Goal: Information Seeking & Learning: Learn about a topic

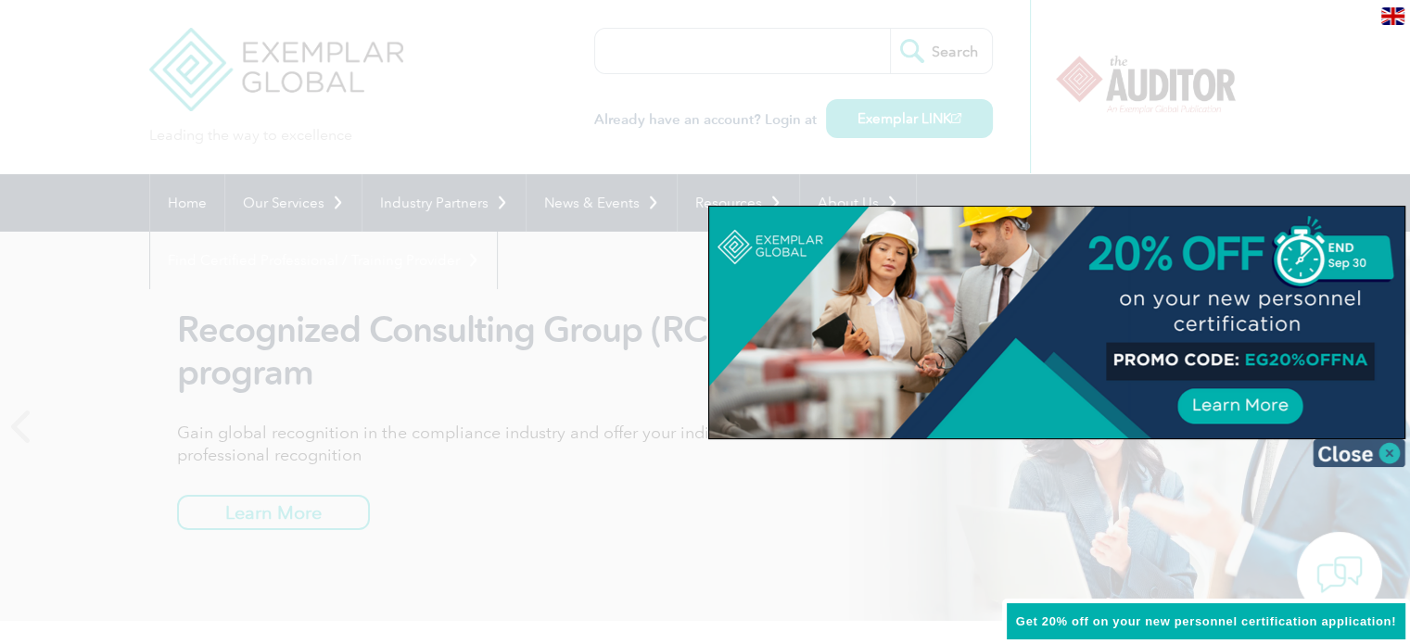
click at [1391, 457] on img at bounding box center [1359, 453] width 93 height 28
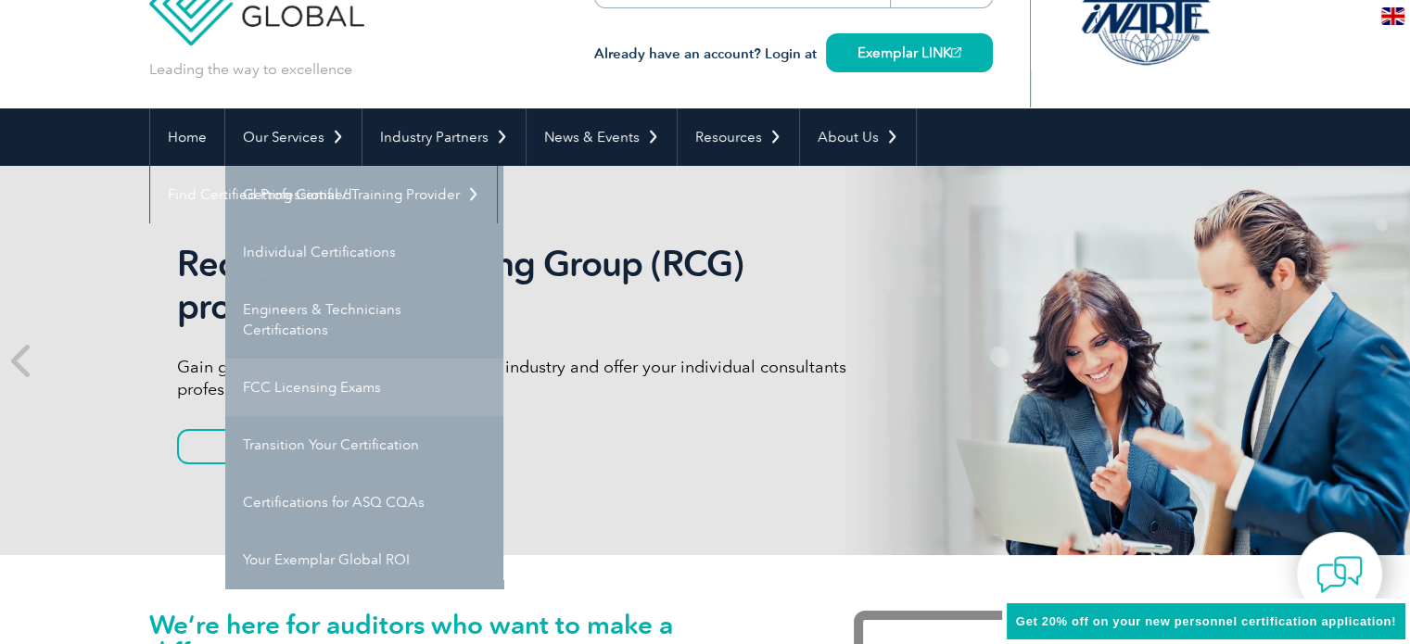
scroll to position [93, 0]
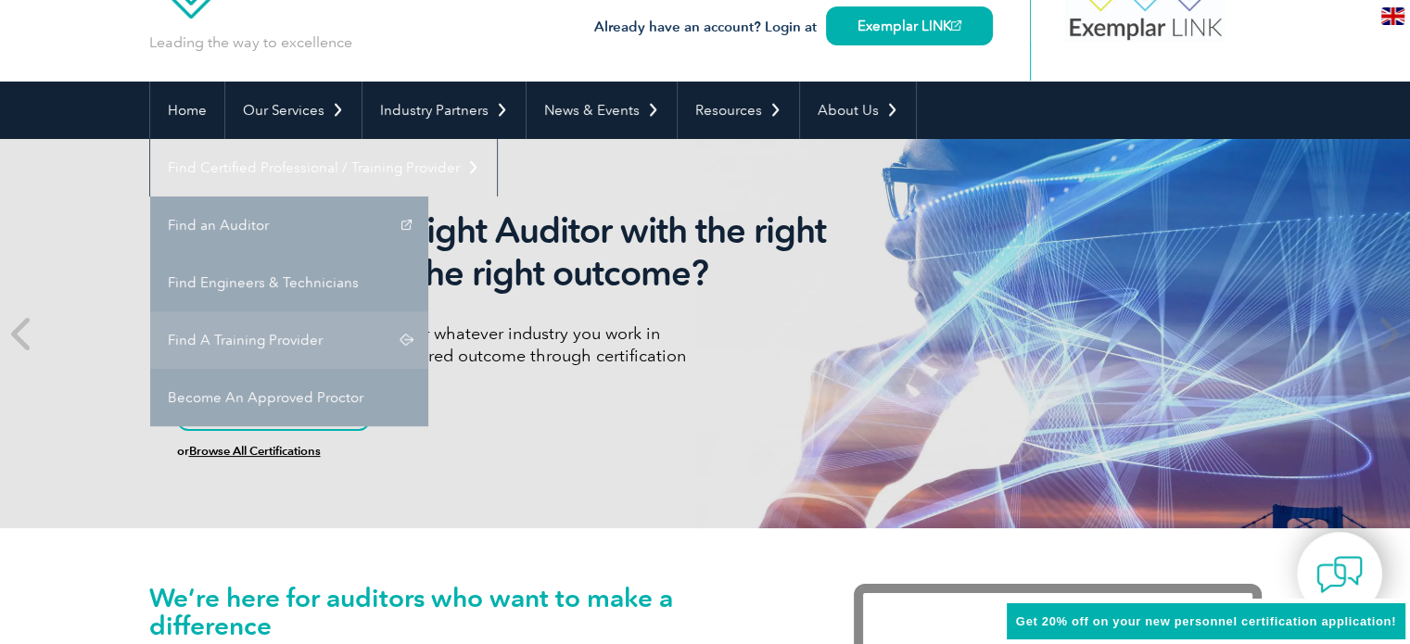
click at [428, 312] on link "Find A Training Provider" at bounding box center [289, 340] width 278 height 57
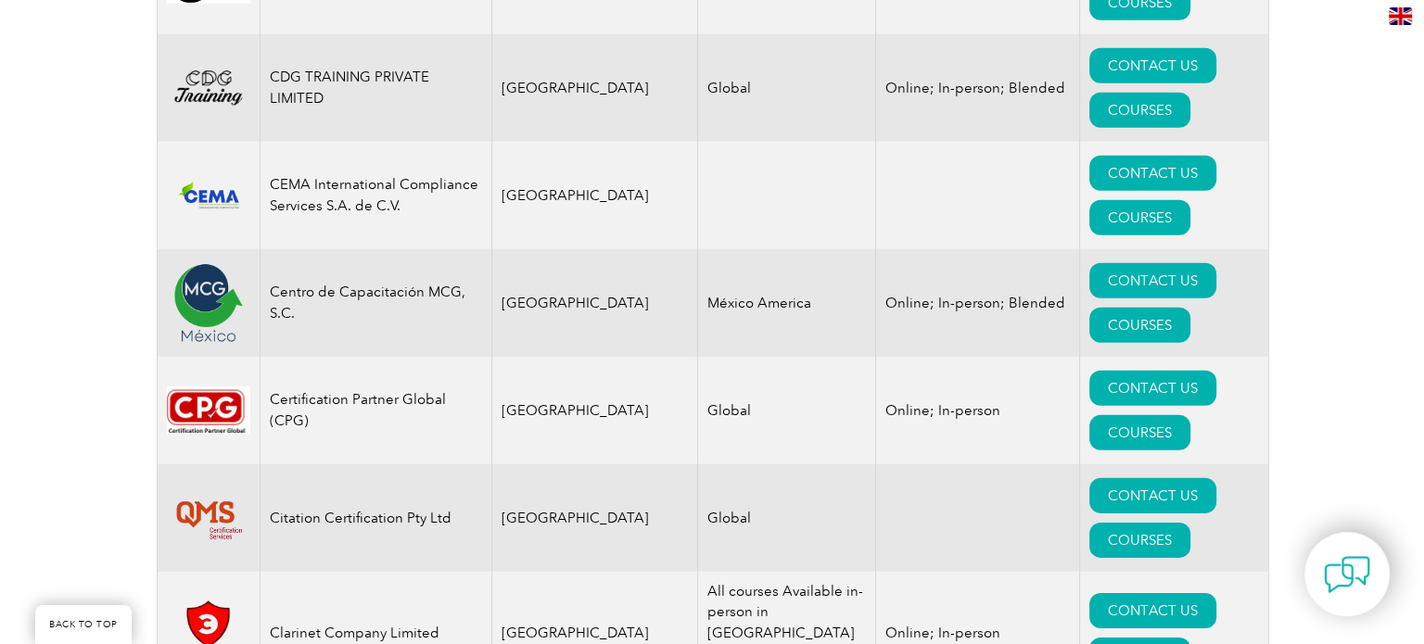
scroll to position [5656, 0]
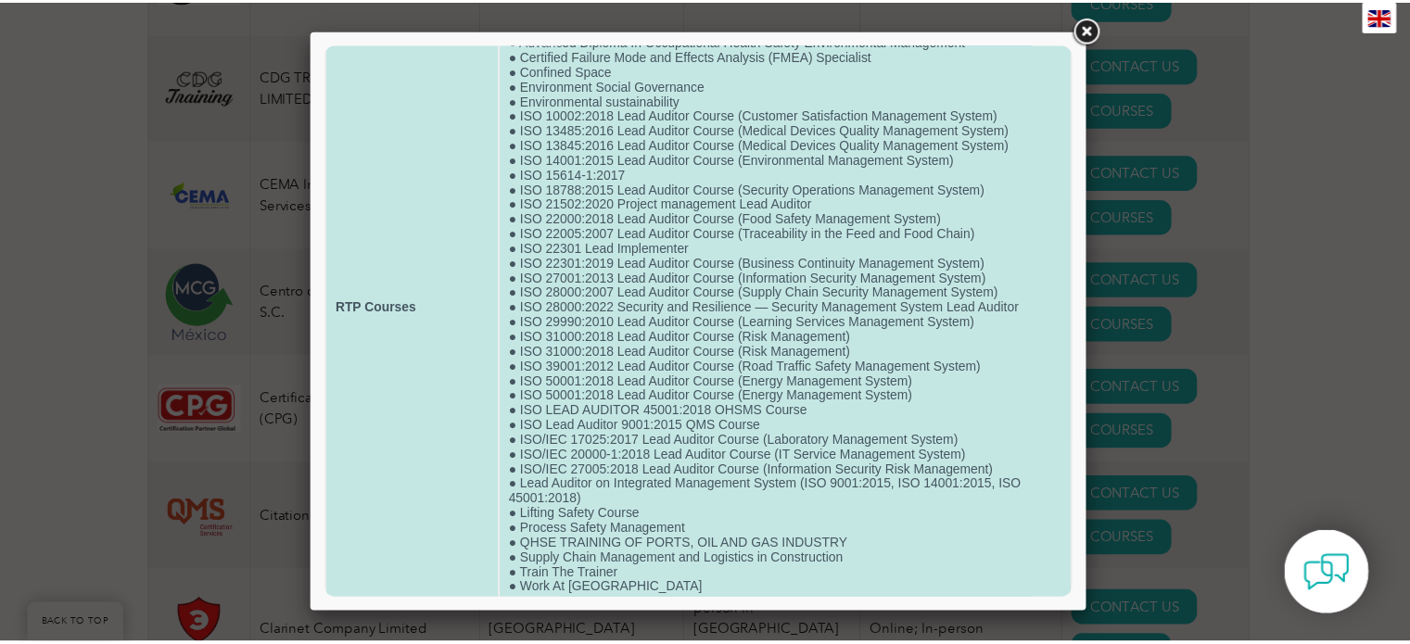
scroll to position [156, 0]
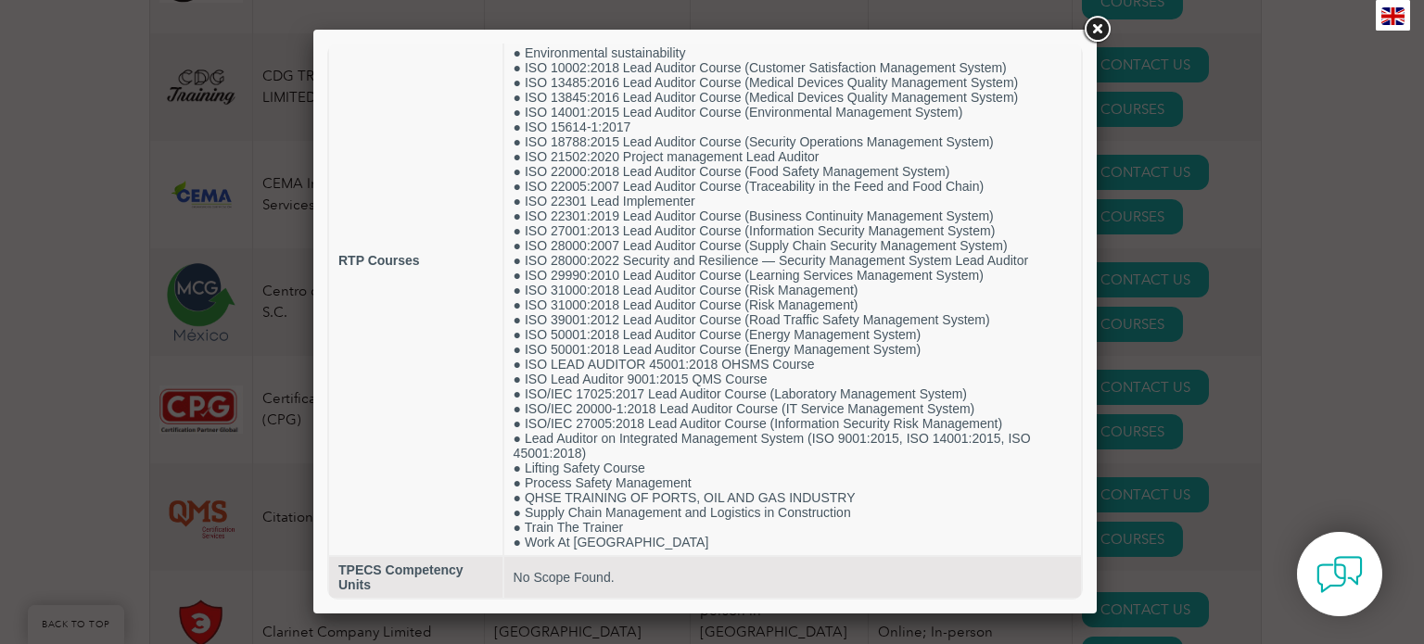
click at [1094, 31] on link at bounding box center [1096, 29] width 33 height 33
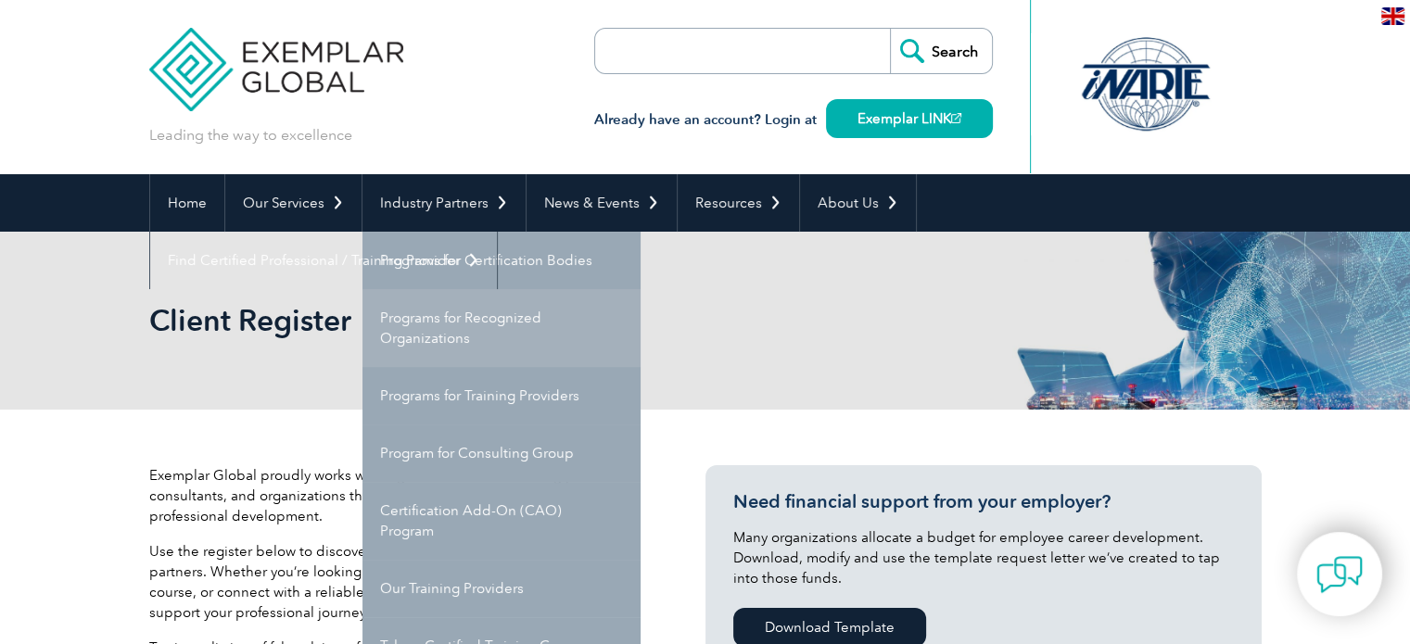
scroll to position [93, 0]
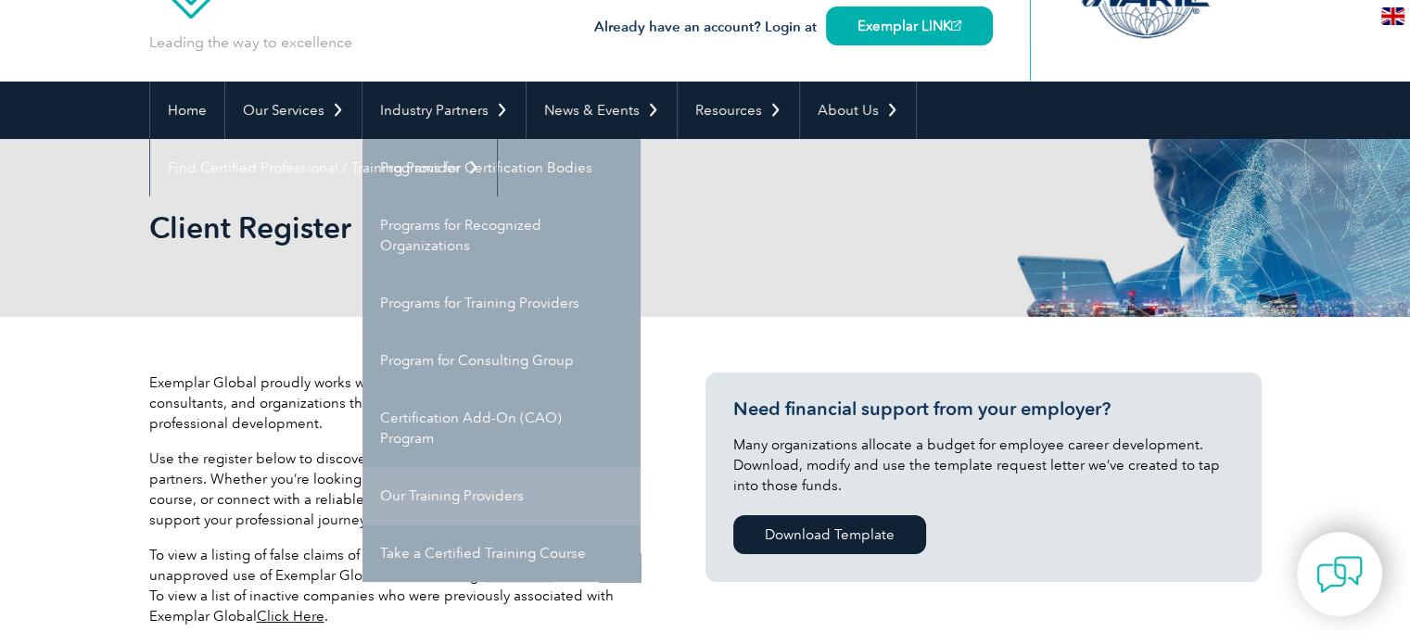
click at [428, 499] on link "Our Training Providers" at bounding box center [502, 495] width 278 height 57
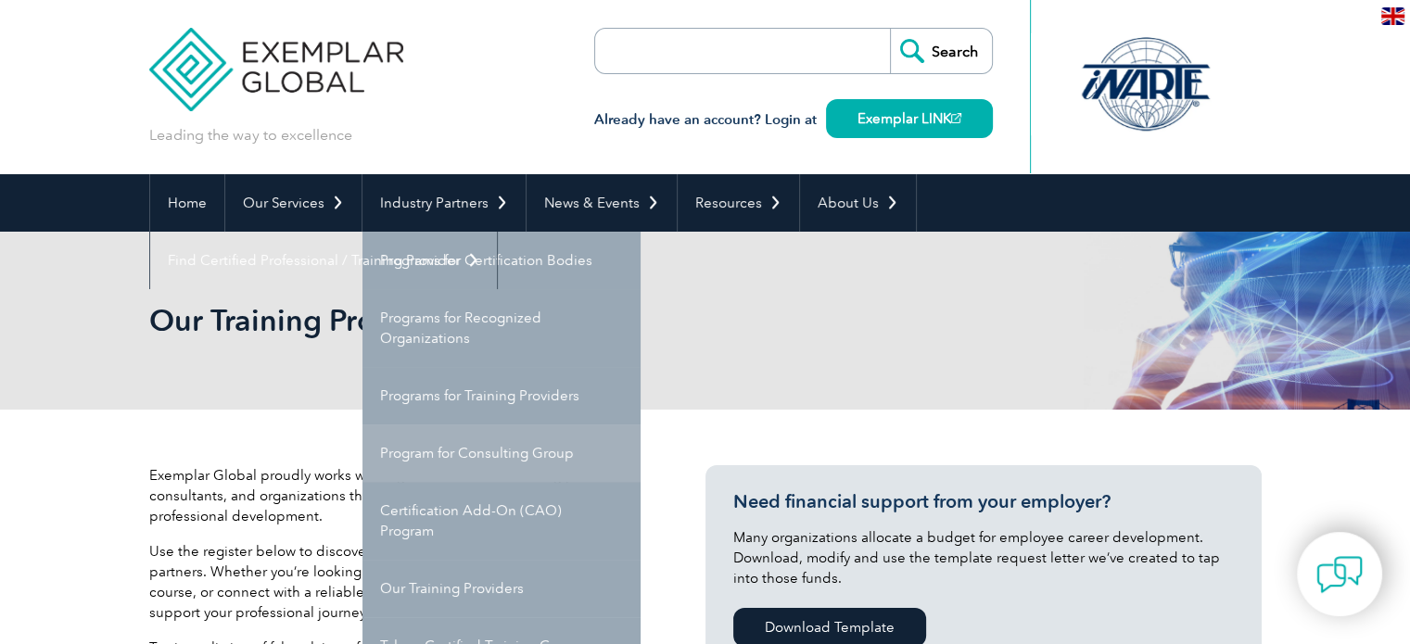
scroll to position [93, 0]
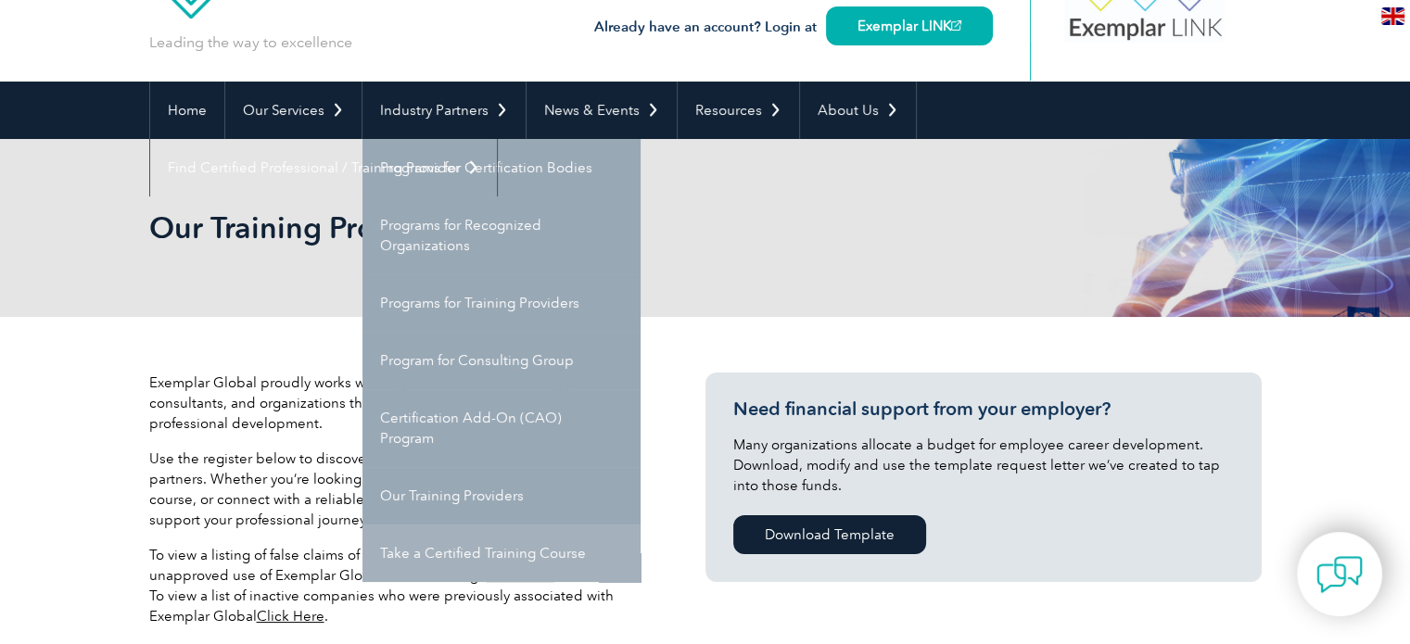
click at [475, 554] on link "Take a Certified Training Course" at bounding box center [502, 553] width 278 height 57
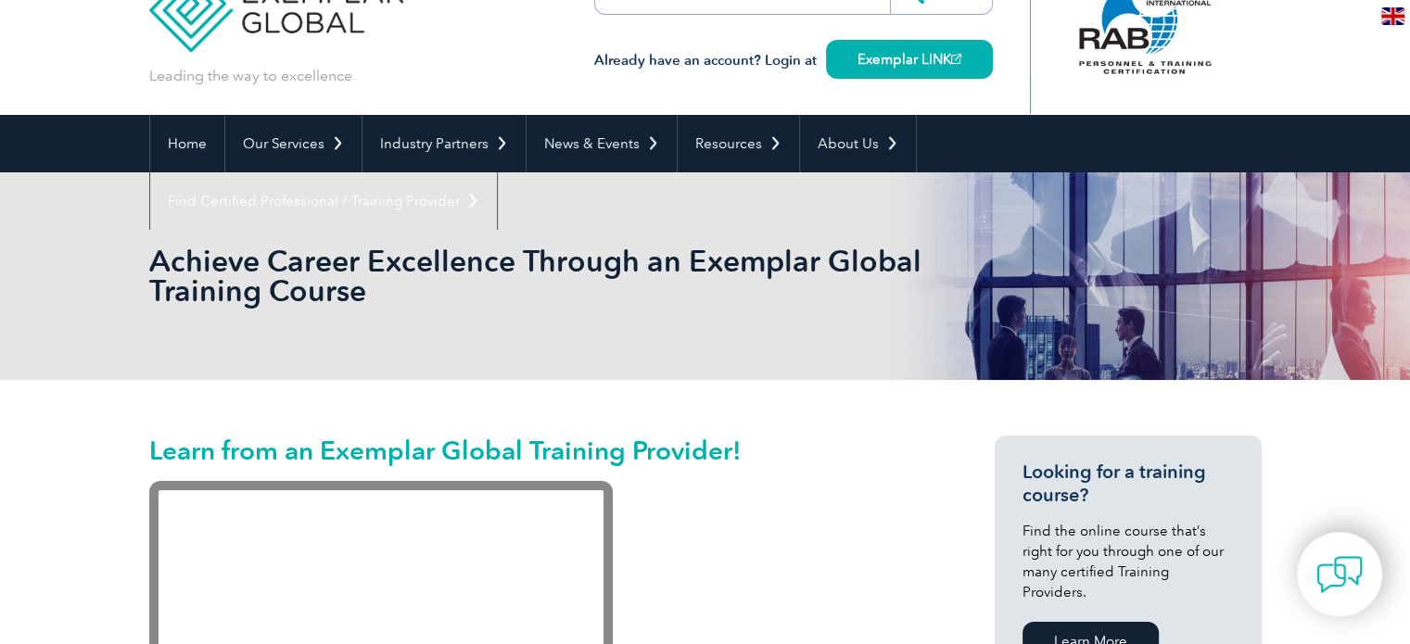
scroll to position [93, 0]
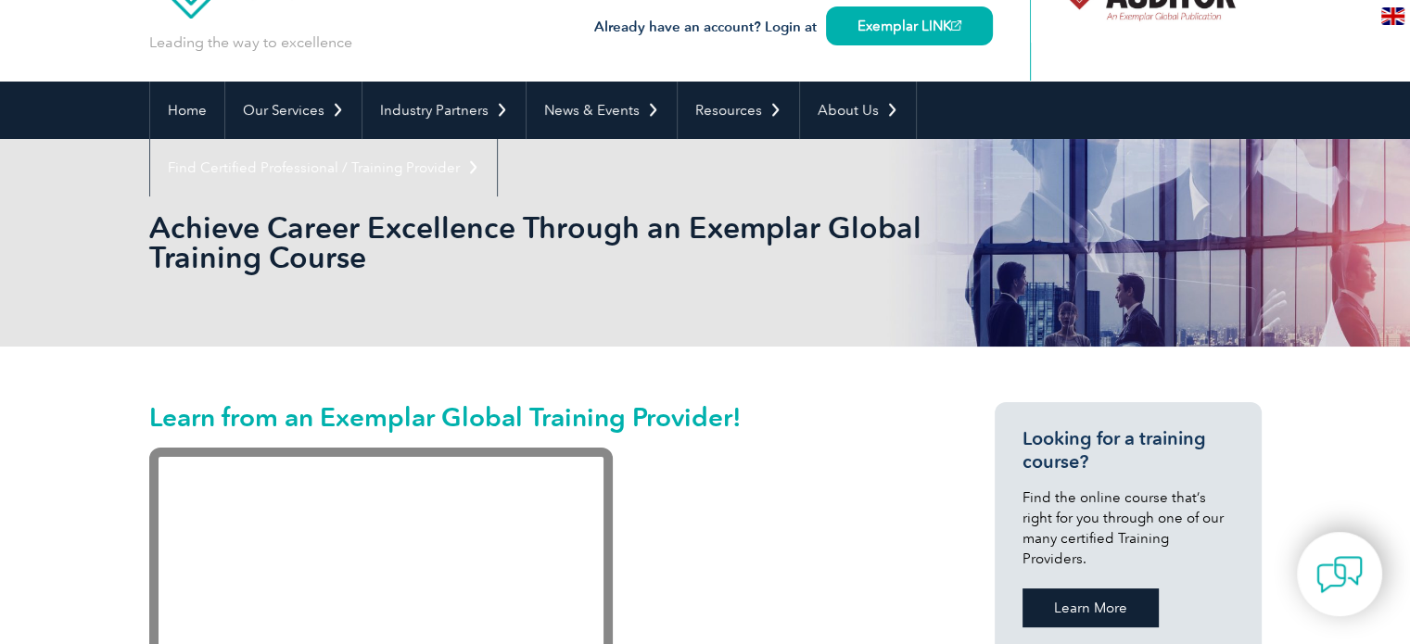
click at [1121, 596] on link "Learn More" at bounding box center [1091, 608] width 136 height 39
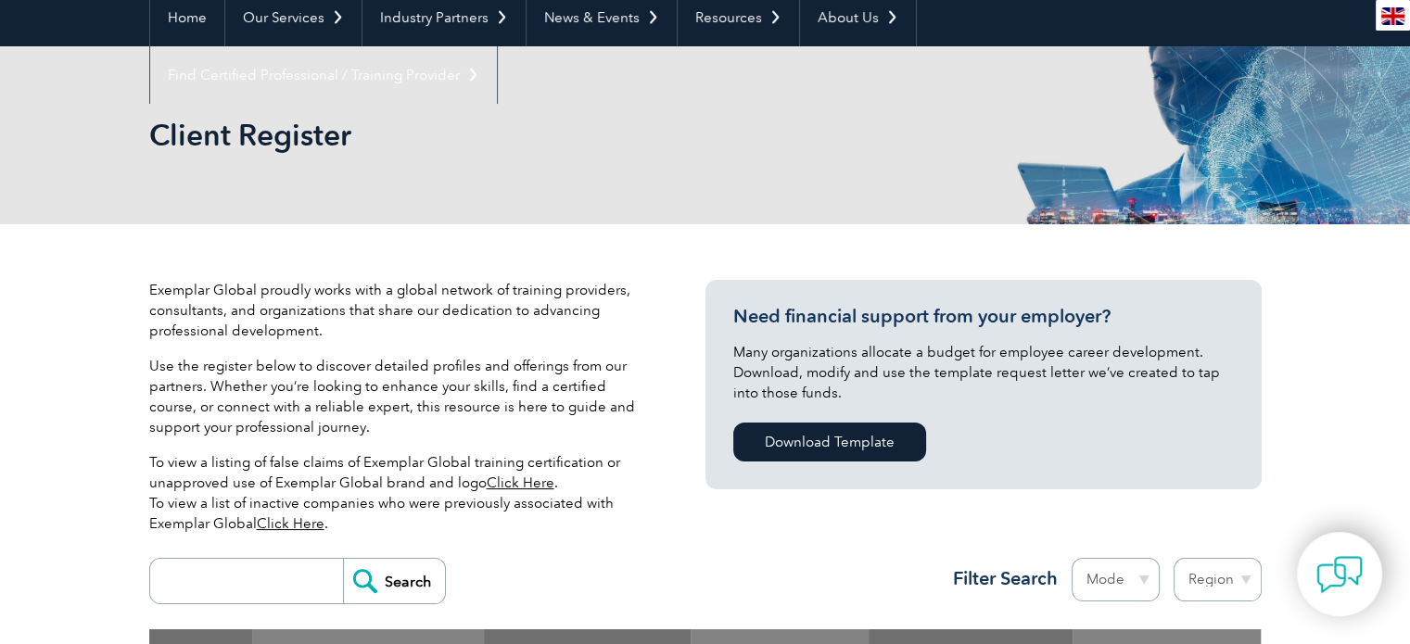
scroll to position [93, 0]
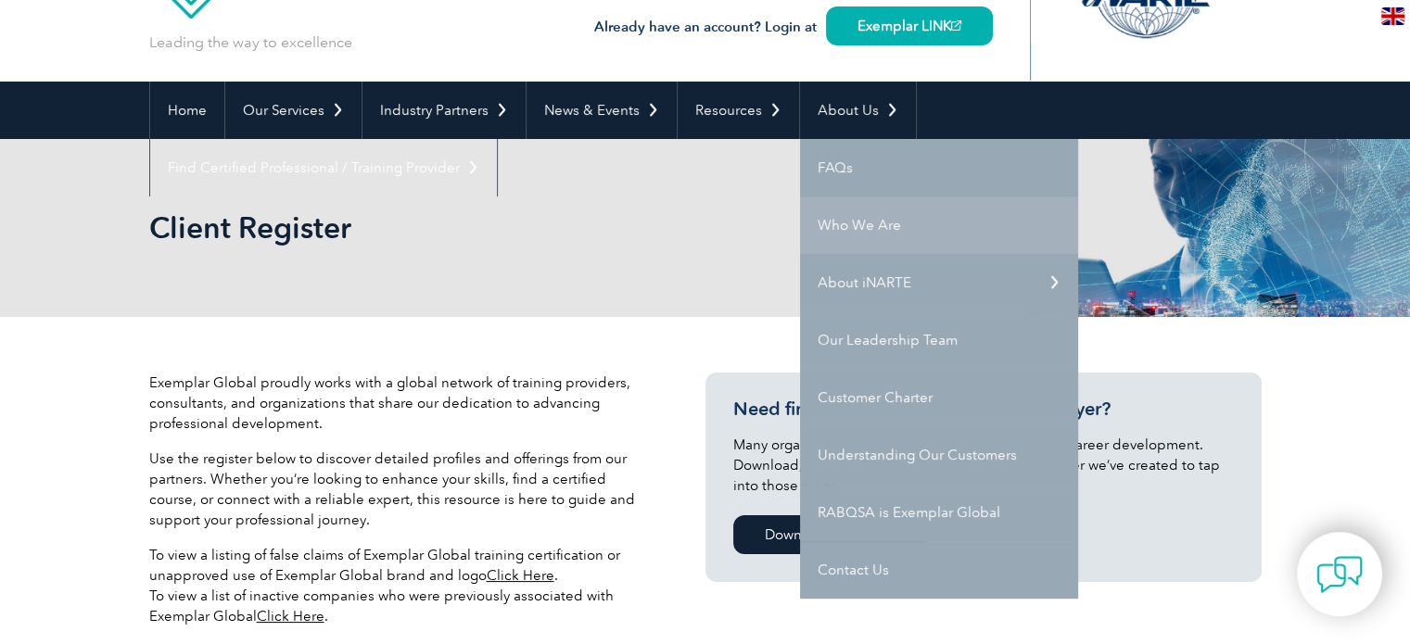
click at [855, 232] on link "Who We Are" at bounding box center [939, 225] width 278 height 57
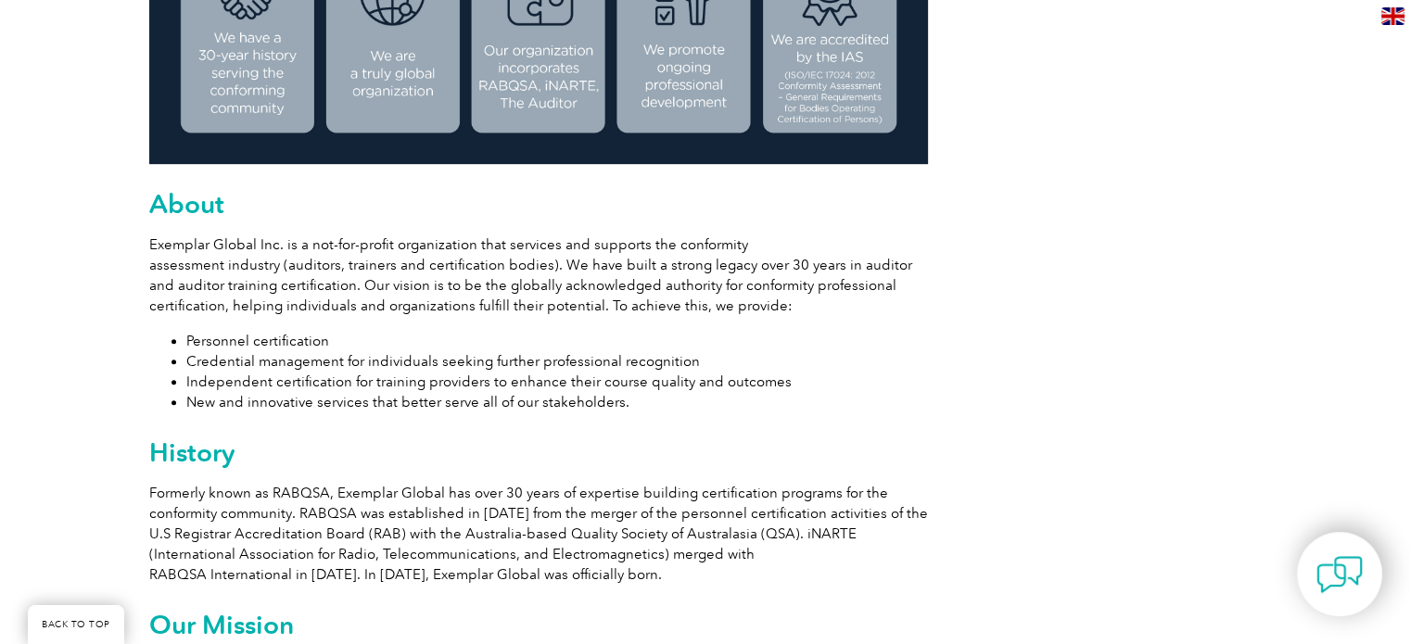
scroll to position [834, 0]
